Goal: Check status: Check status

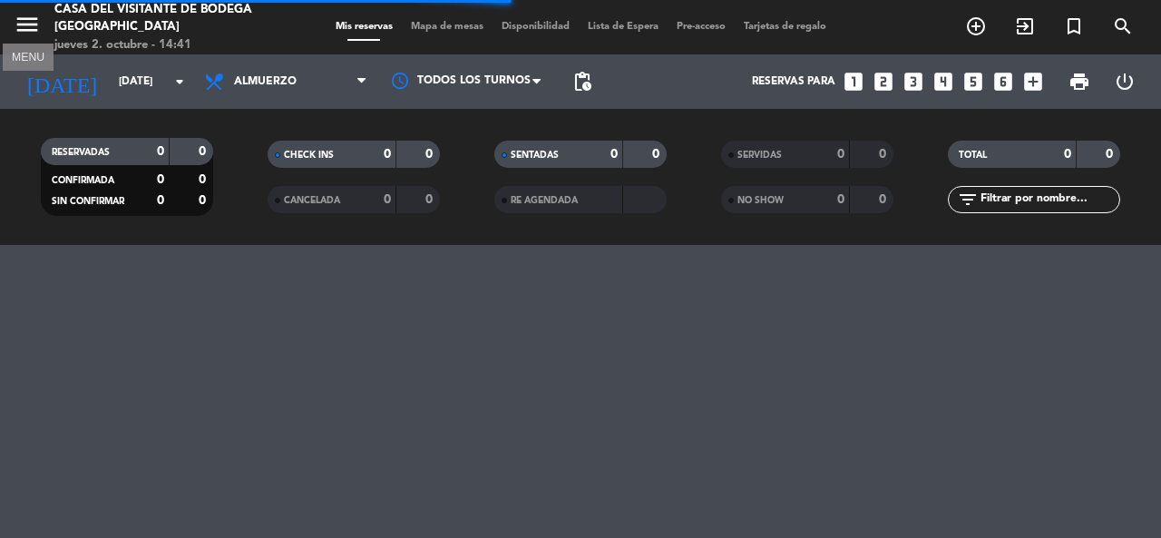
click at [16, 17] on icon "menu" at bounding box center [27, 24] width 27 height 27
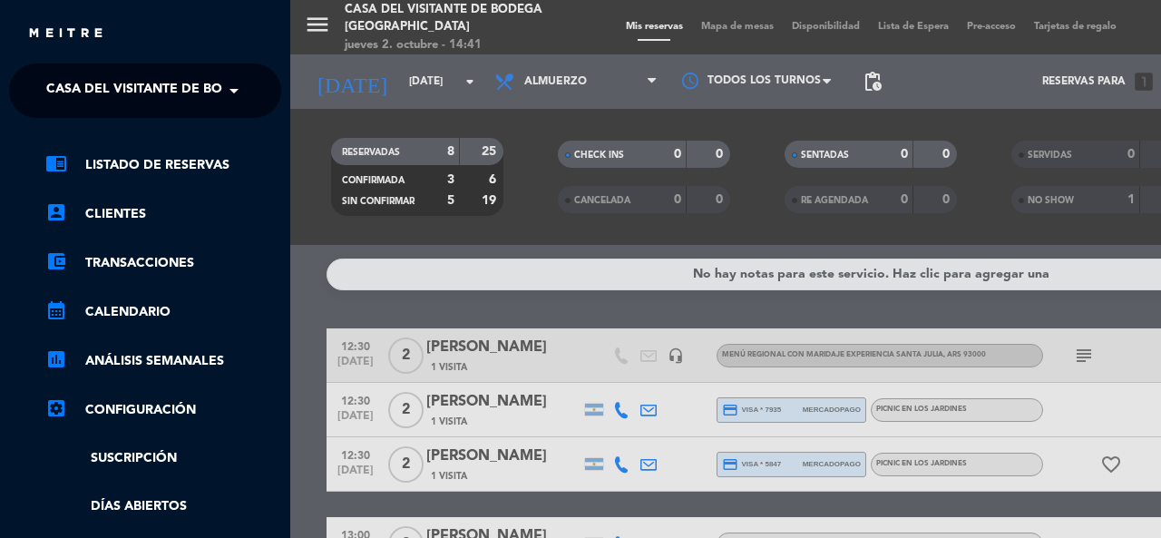
click at [122, 77] on span "Casa del Visitante de Bodega [GEOGRAPHIC_DATA]" at bounding box center [221, 91] width 351 height 38
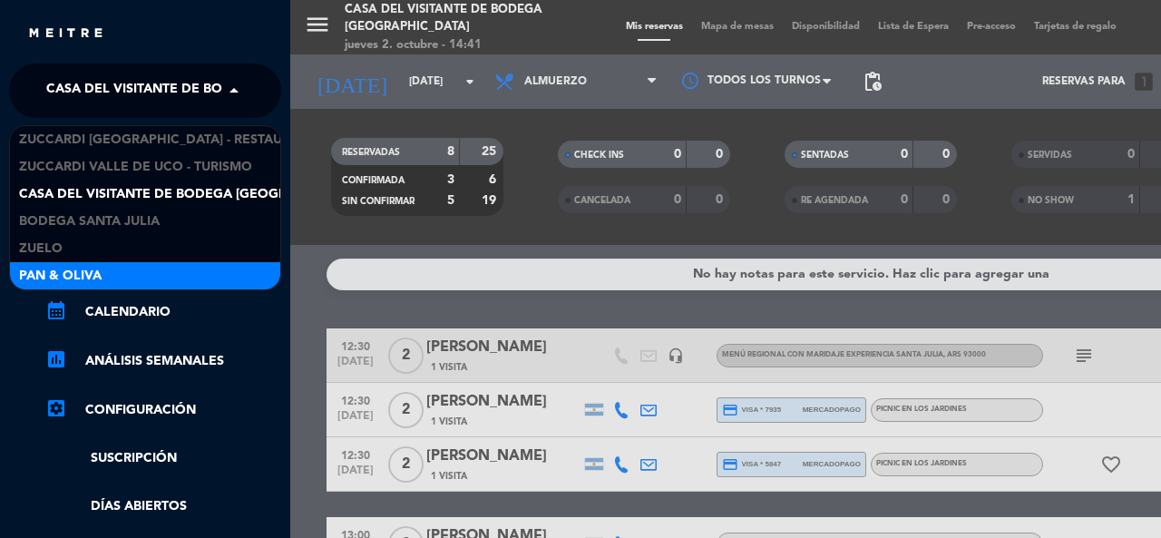
click at [82, 270] on span "Pan & Oliva" at bounding box center [60, 276] width 83 height 21
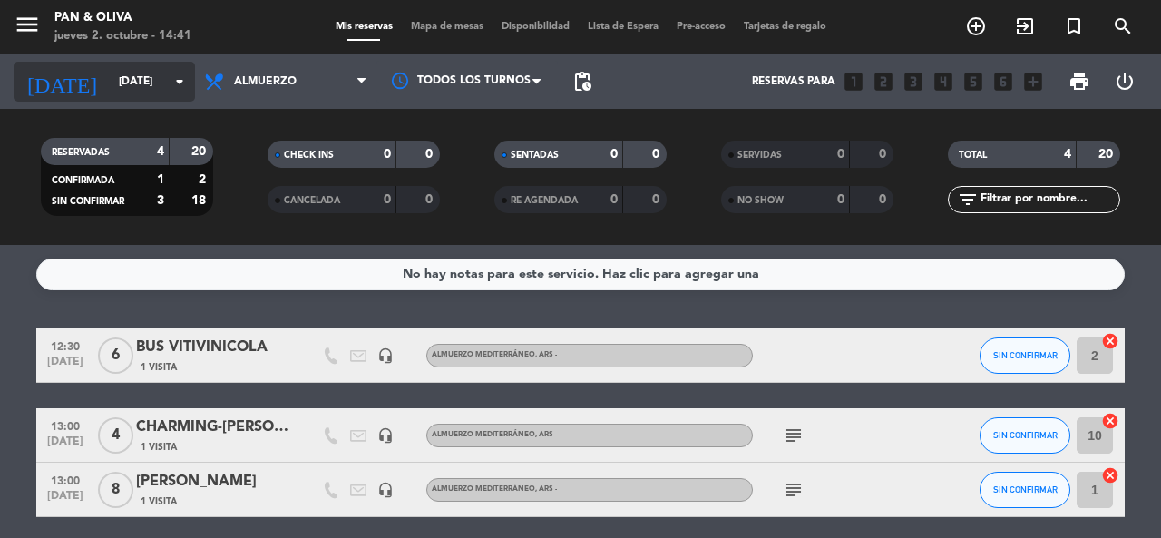
click at [129, 91] on input "[DATE]" at bounding box center [182, 81] width 144 height 31
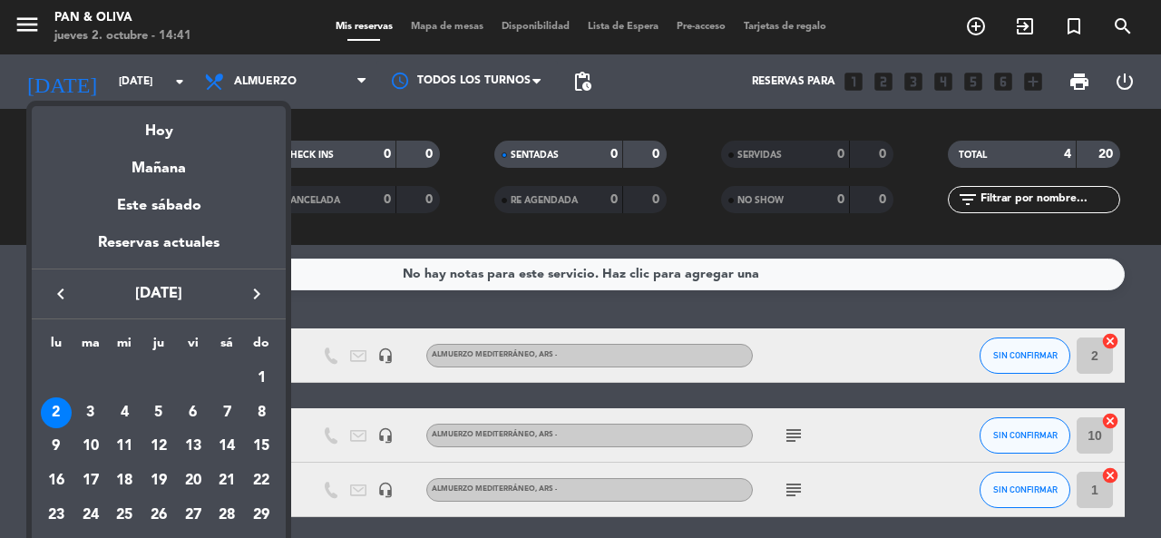
click at [258, 297] on icon "keyboard_arrow_right" at bounding box center [257, 294] width 22 height 22
click at [258, 291] on icon "keyboard_arrow_right" at bounding box center [257, 294] width 22 height 22
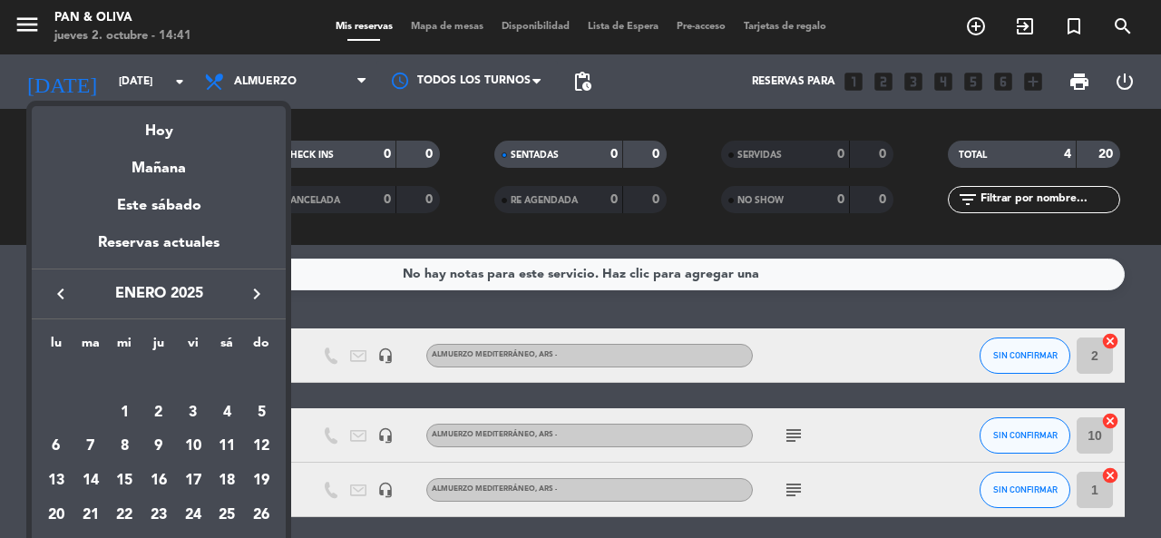
click at [258, 291] on icon "keyboard_arrow_right" at bounding box center [257, 294] width 22 height 22
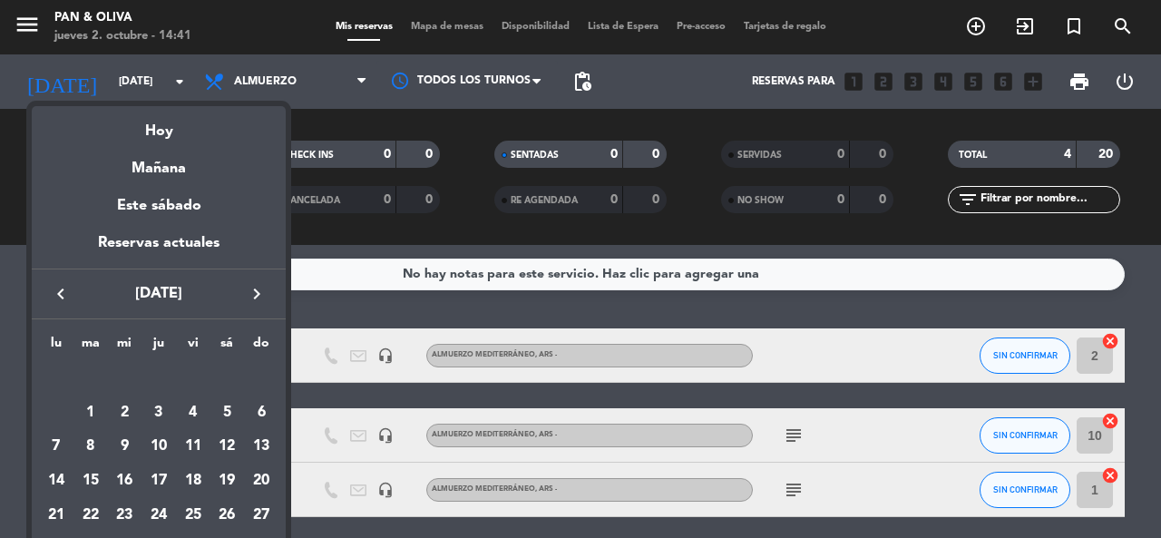
click at [258, 291] on icon "keyboard_arrow_right" at bounding box center [257, 294] width 22 height 22
click at [226, 522] on div "25" at bounding box center [226, 515] width 31 height 31
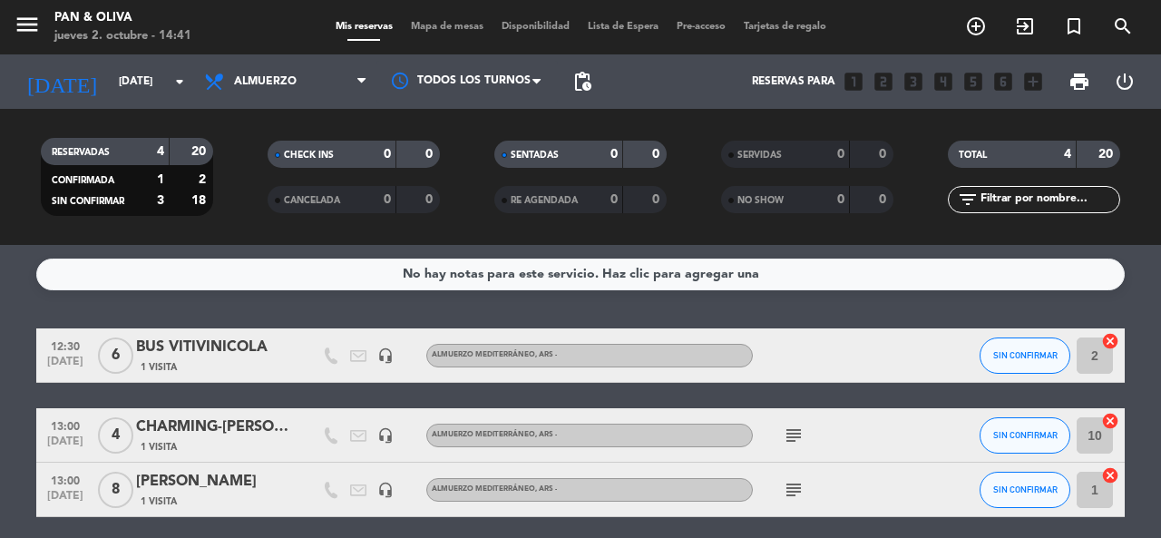
type input "[DATE]"
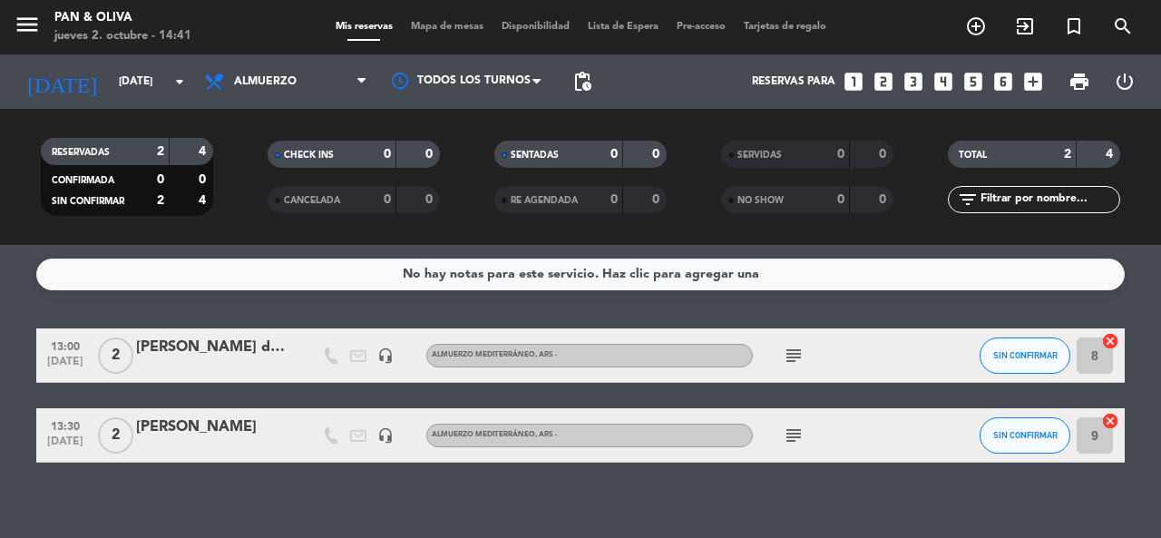
click at [797, 357] on icon "subject" at bounding box center [794, 356] width 22 height 22
click at [797, 444] on icon "subject" at bounding box center [794, 436] width 22 height 22
